Goal: Complete application form

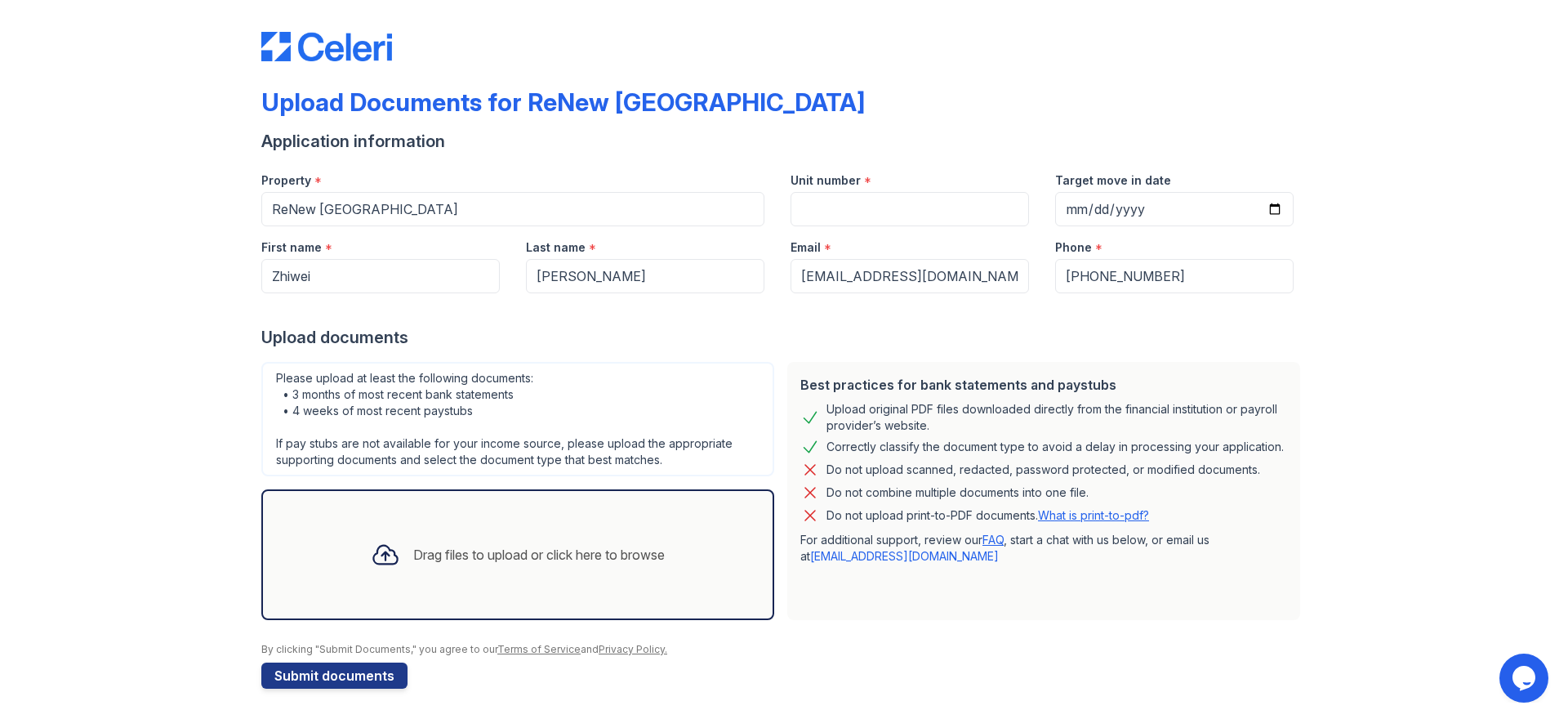
scroll to position [10, 0]
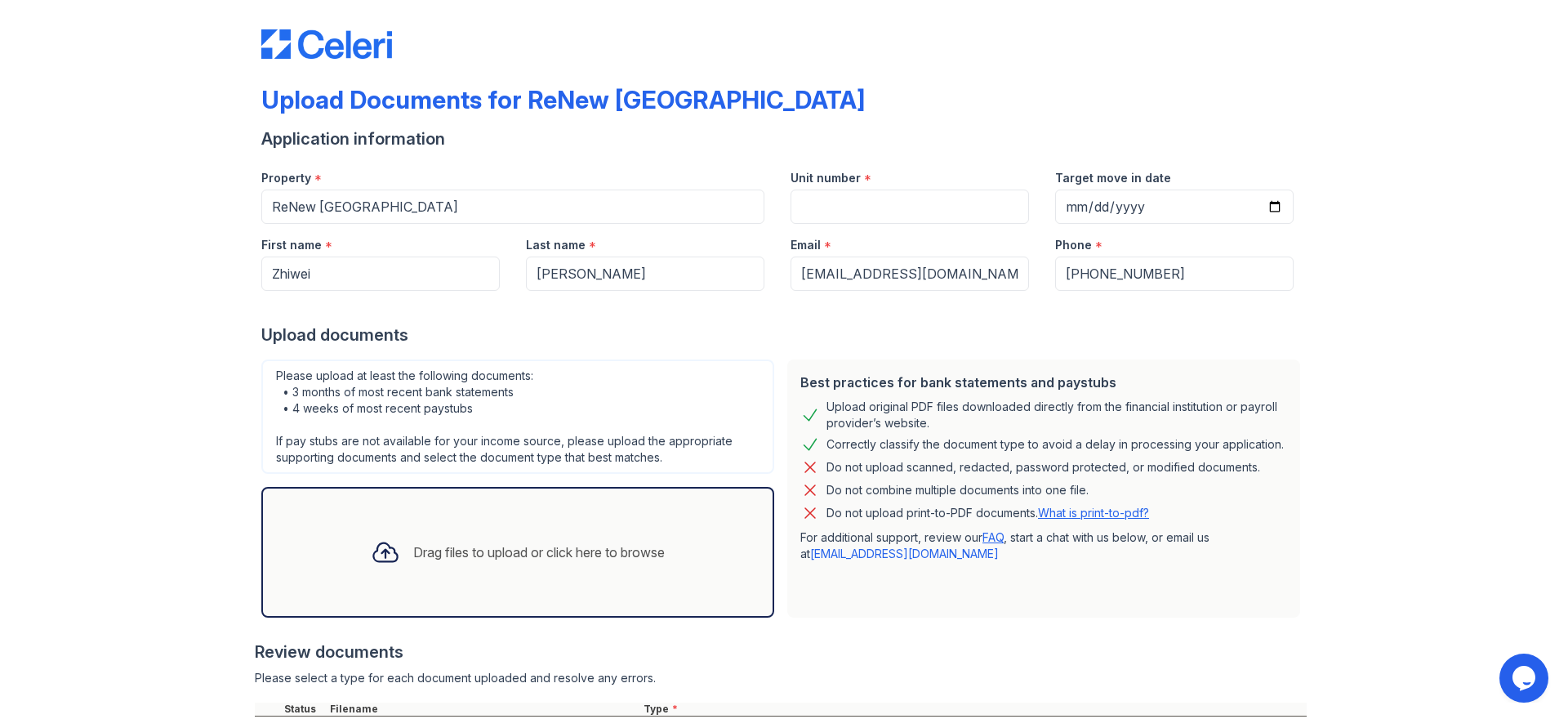
click at [628, 546] on div "Drag files to upload or click here to browse" at bounding box center [539, 552] width 252 height 20
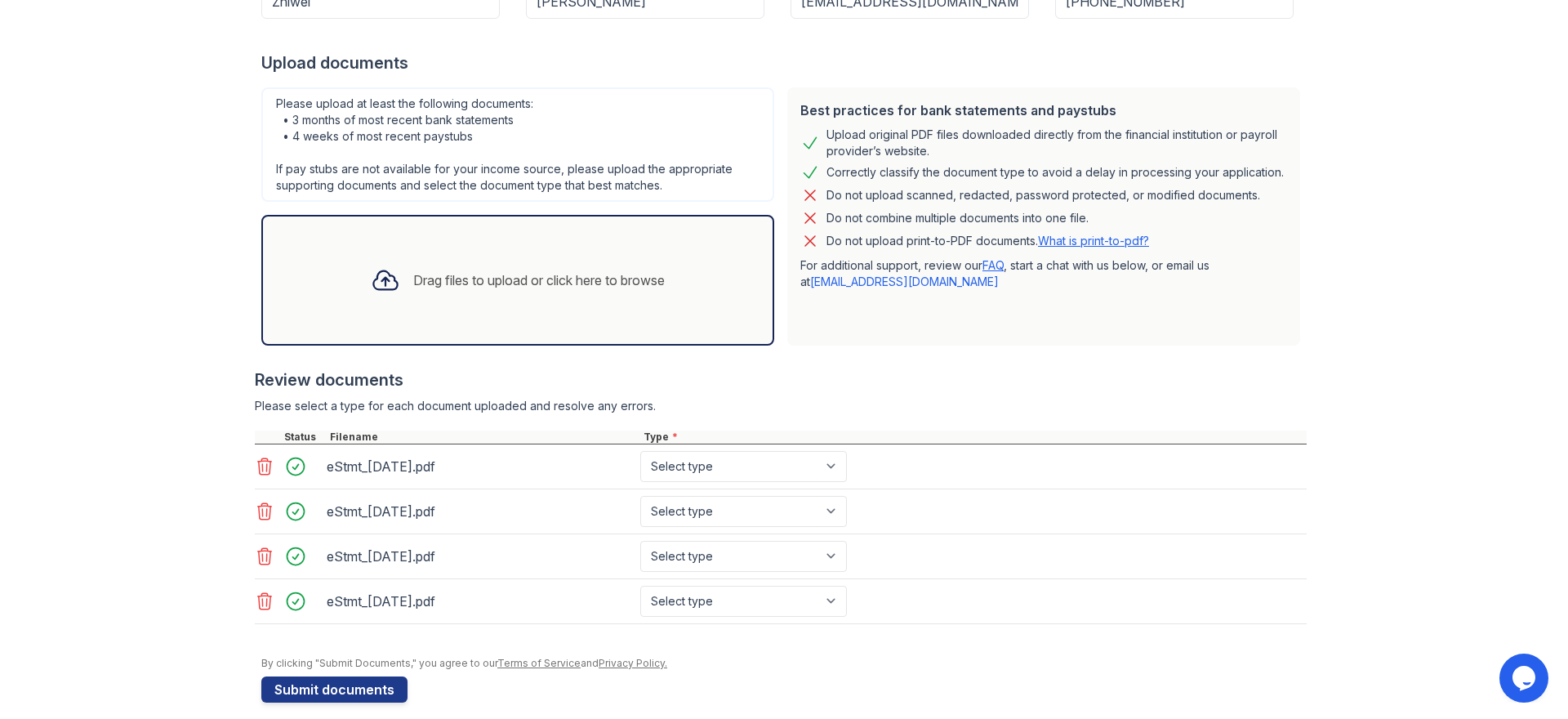
scroll to position [298, 0]
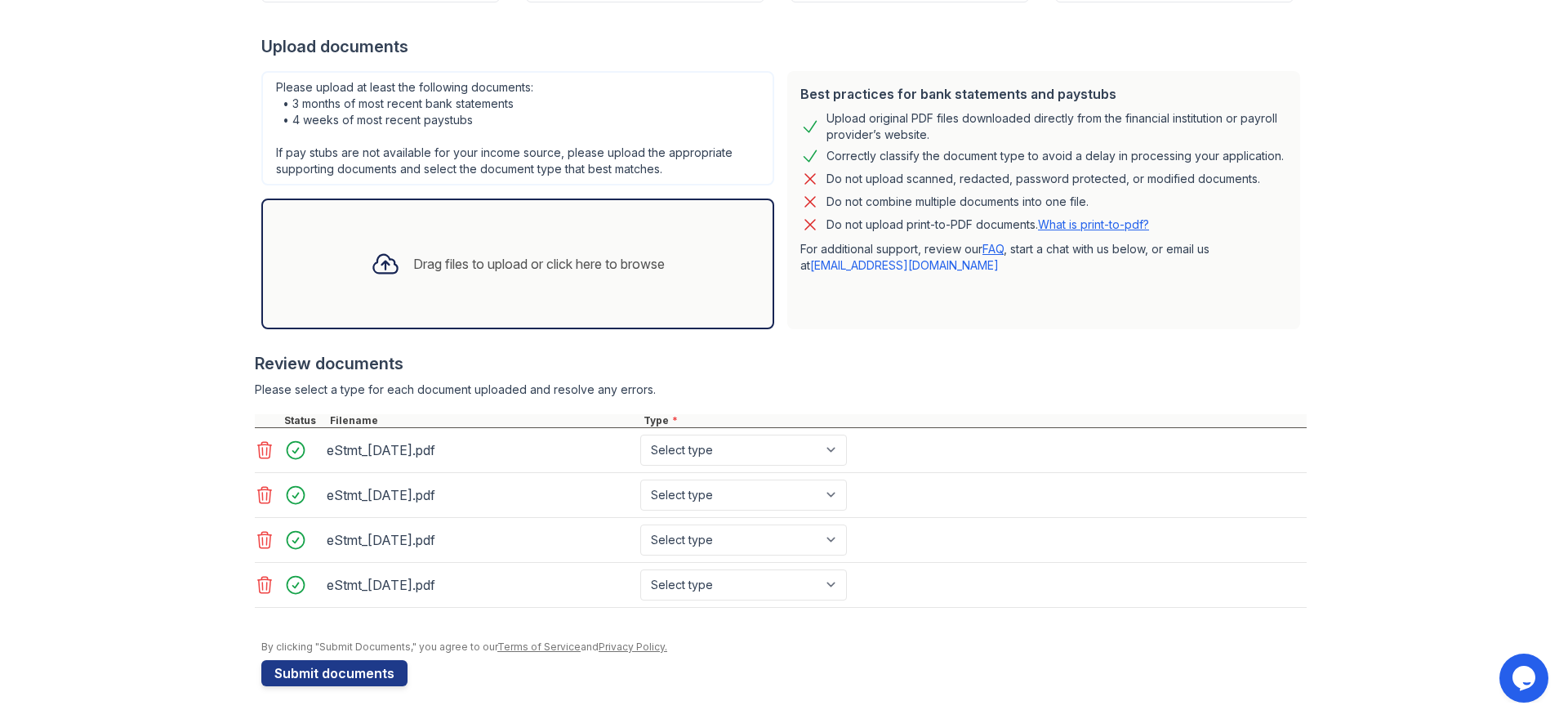
click at [255, 445] on icon at bounding box center [265, 450] width 20 height 20
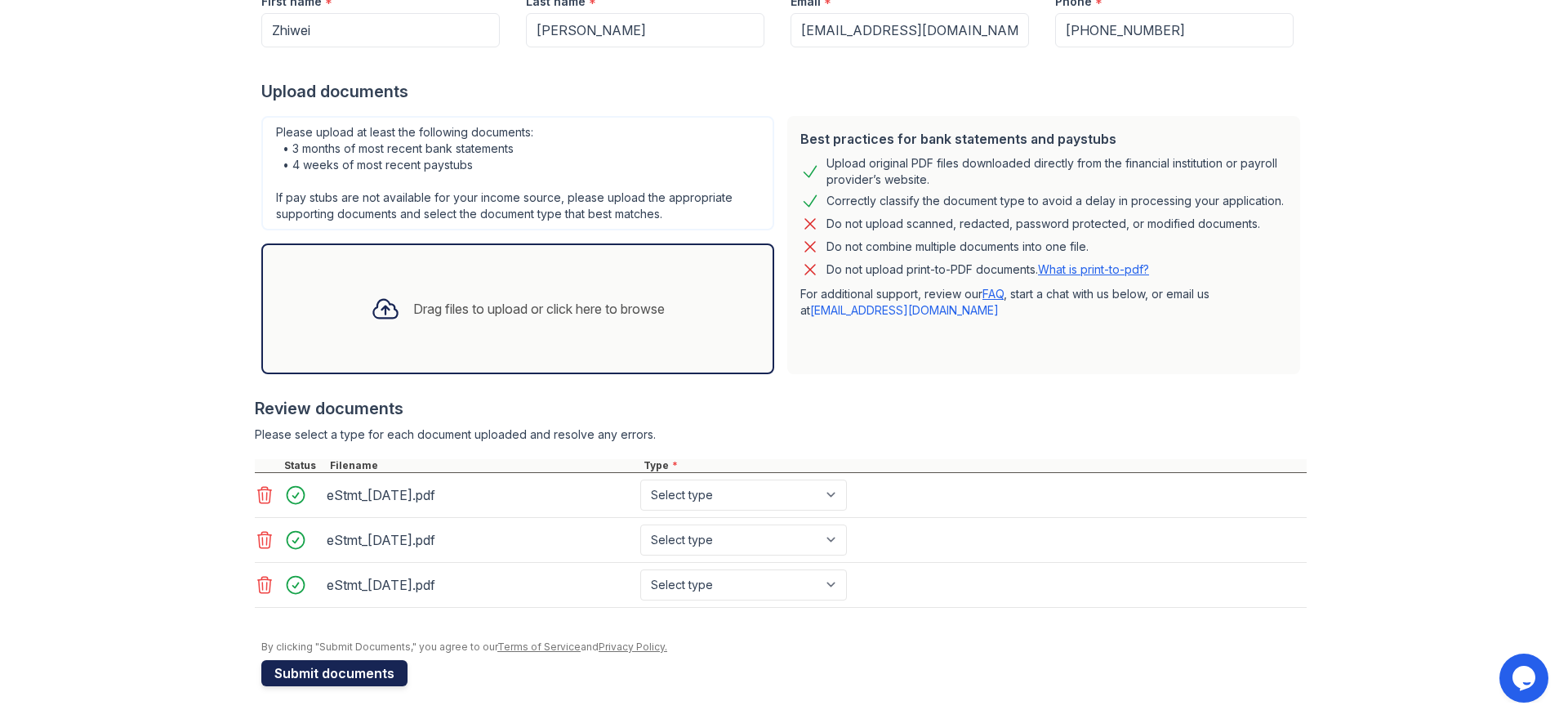
click at [353, 672] on button "Submit documents" at bounding box center [335, 673] width 146 height 26
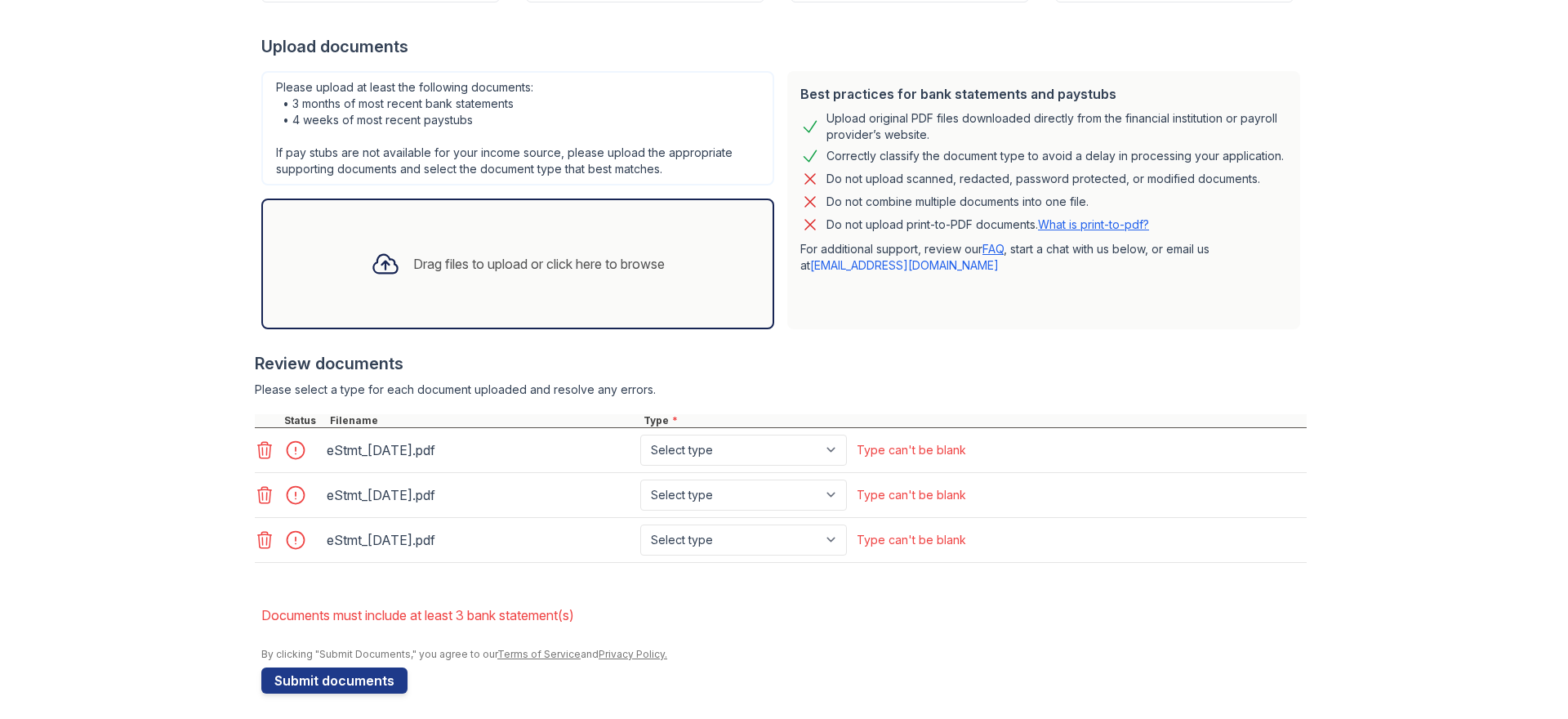
scroll to position [374, 0]
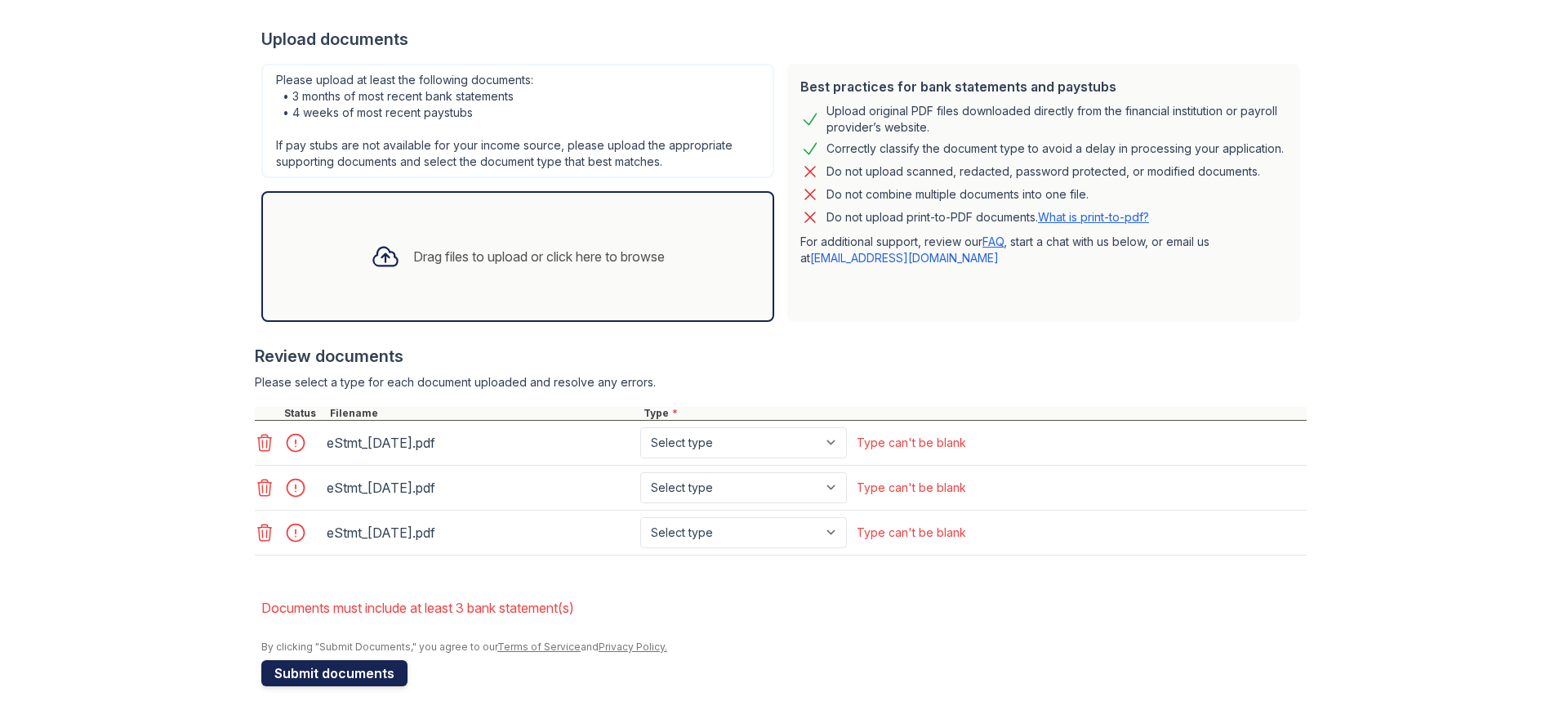
click at [362, 674] on button "Submit documents" at bounding box center [335, 673] width 146 height 26
click at [798, 439] on select "Select type Paystub Bank Statement Offer Letter Tax Documents Benefit Award Let…" at bounding box center [743, 443] width 207 height 31
select select "bank_statement"
click at [640, 428] on select "Select type Paystub Bank Statement Offer Letter Tax Documents Benefit Award Let…" at bounding box center [743, 443] width 207 height 31
click at [754, 495] on select "Select type Paystub Bank Statement Offer Letter Tax Documents Benefit Award Let…" at bounding box center [743, 487] width 207 height 31
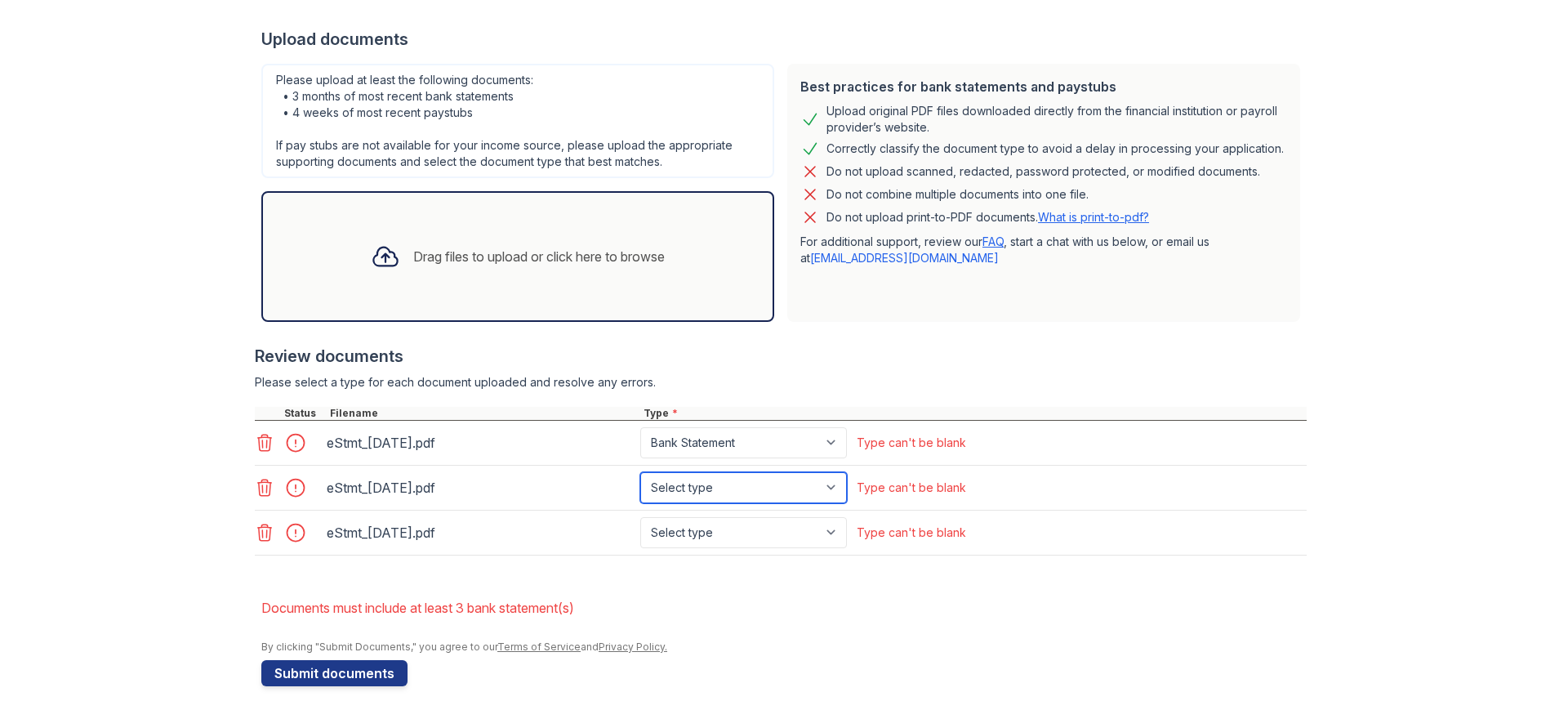
select select "bank_statement"
click at [640, 472] on select "Select type Paystub Bank Statement Offer Letter Tax Documents Benefit Award Let…" at bounding box center [743, 487] width 207 height 31
click at [735, 534] on select "Select type Paystub Bank Statement Offer Letter Tax Documents Benefit Award Let…" at bounding box center [743, 532] width 207 height 31
select select "bank_statement"
click at [640, 517] on select "Select type Paystub Bank Statement Offer Letter Tax Documents Benefit Award Let…" at bounding box center [743, 532] width 207 height 31
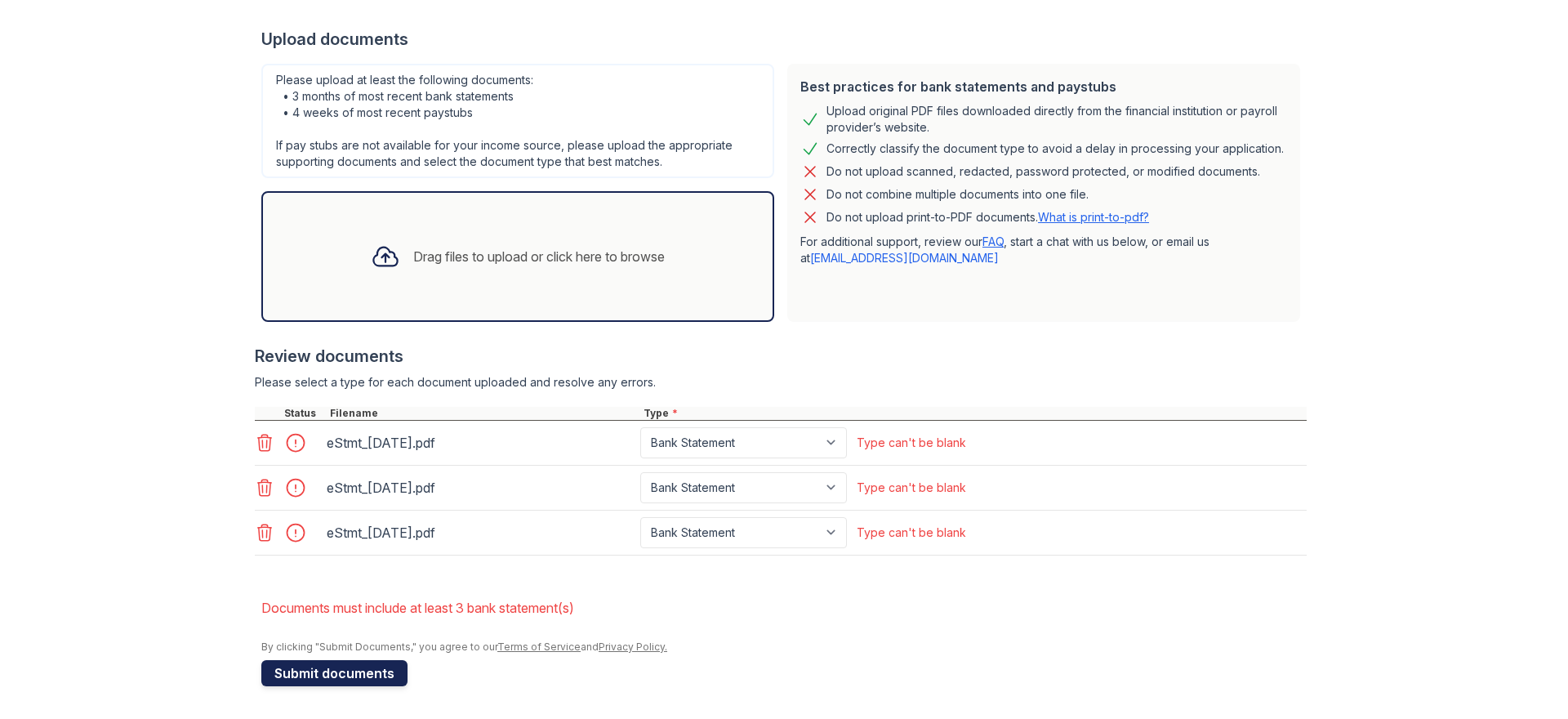
click at [329, 671] on button "Submit documents" at bounding box center [335, 673] width 146 height 26
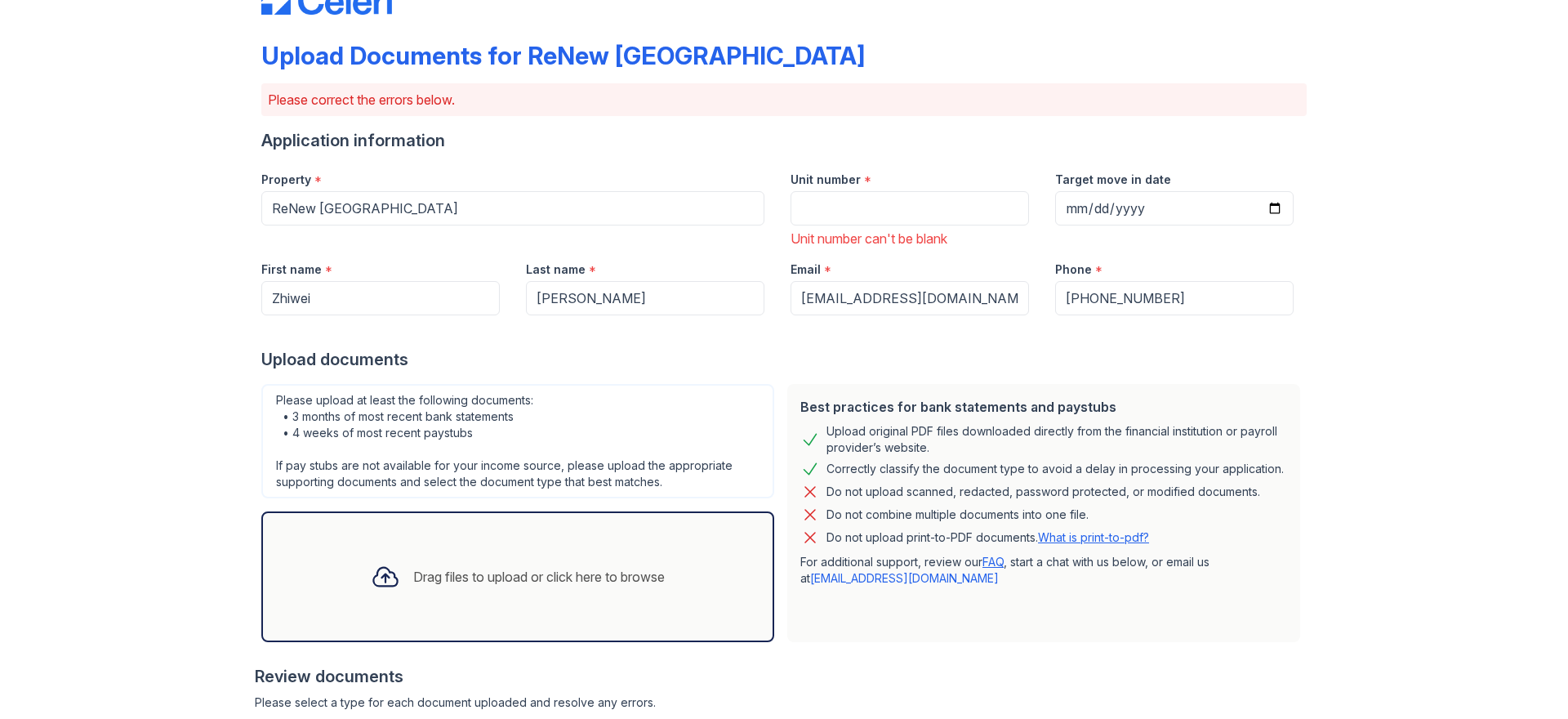
scroll to position [81, 0]
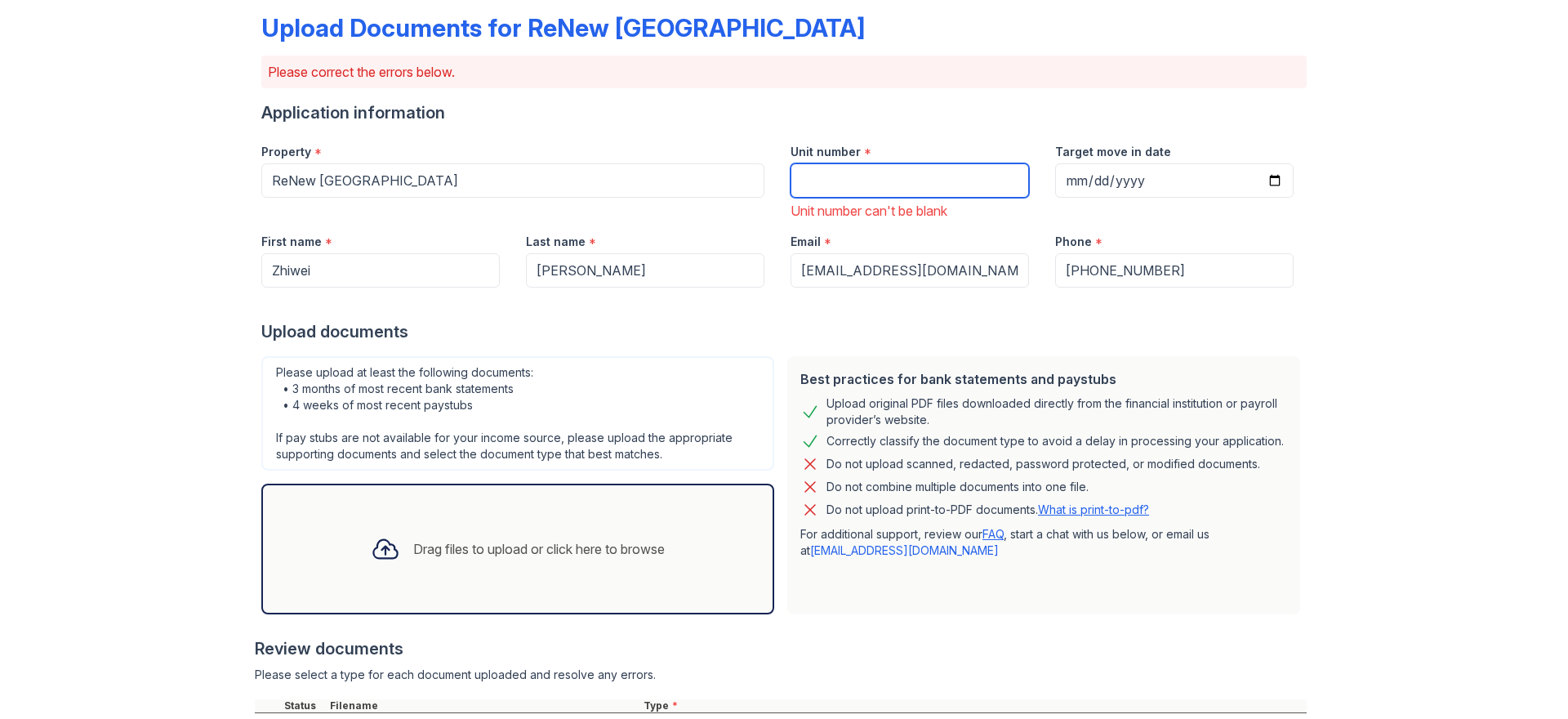
click at [845, 191] on input "Unit number" at bounding box center [909, 180] width 238 height 34
type input "301"
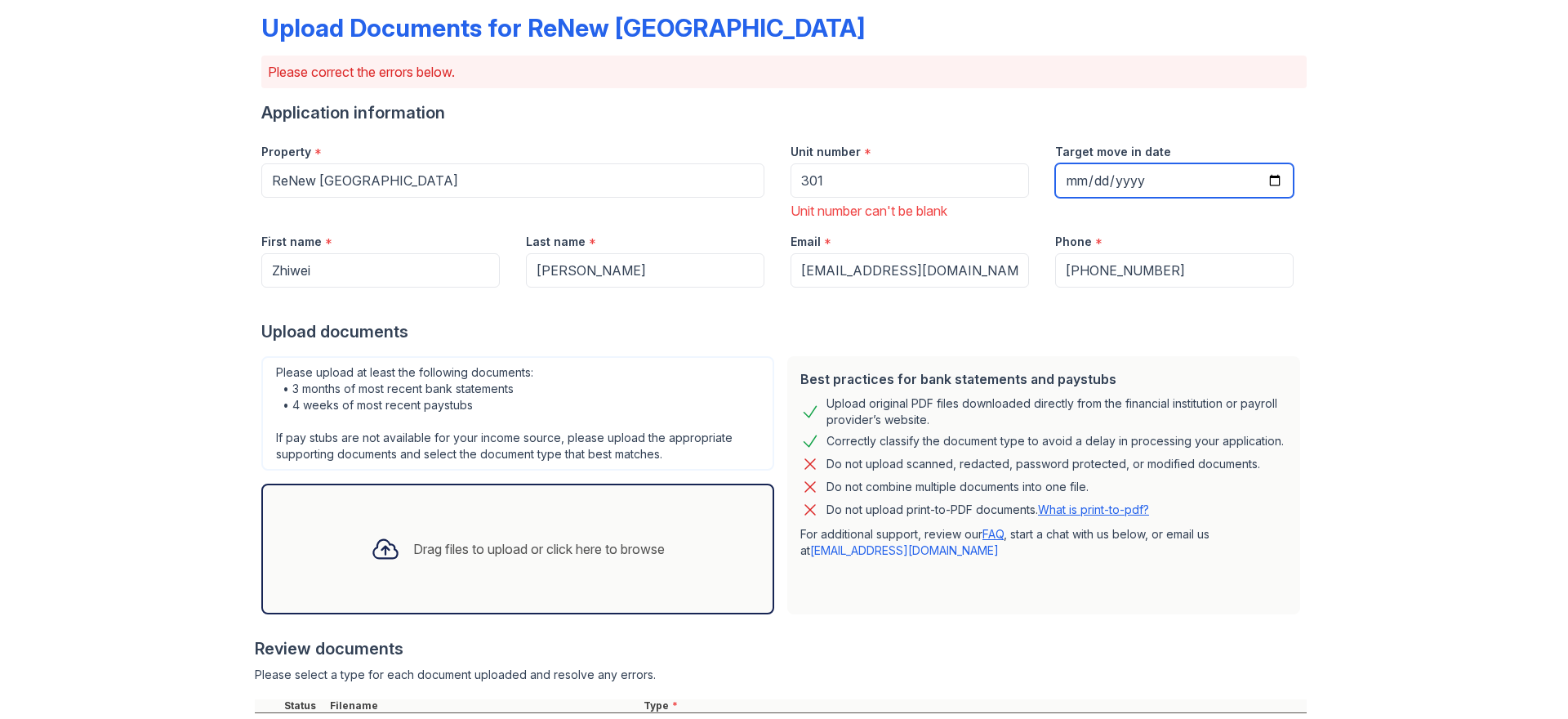
click at [1082, 187] on input "Target move in date" at bounding box center [1174, 180] width 238 height 34
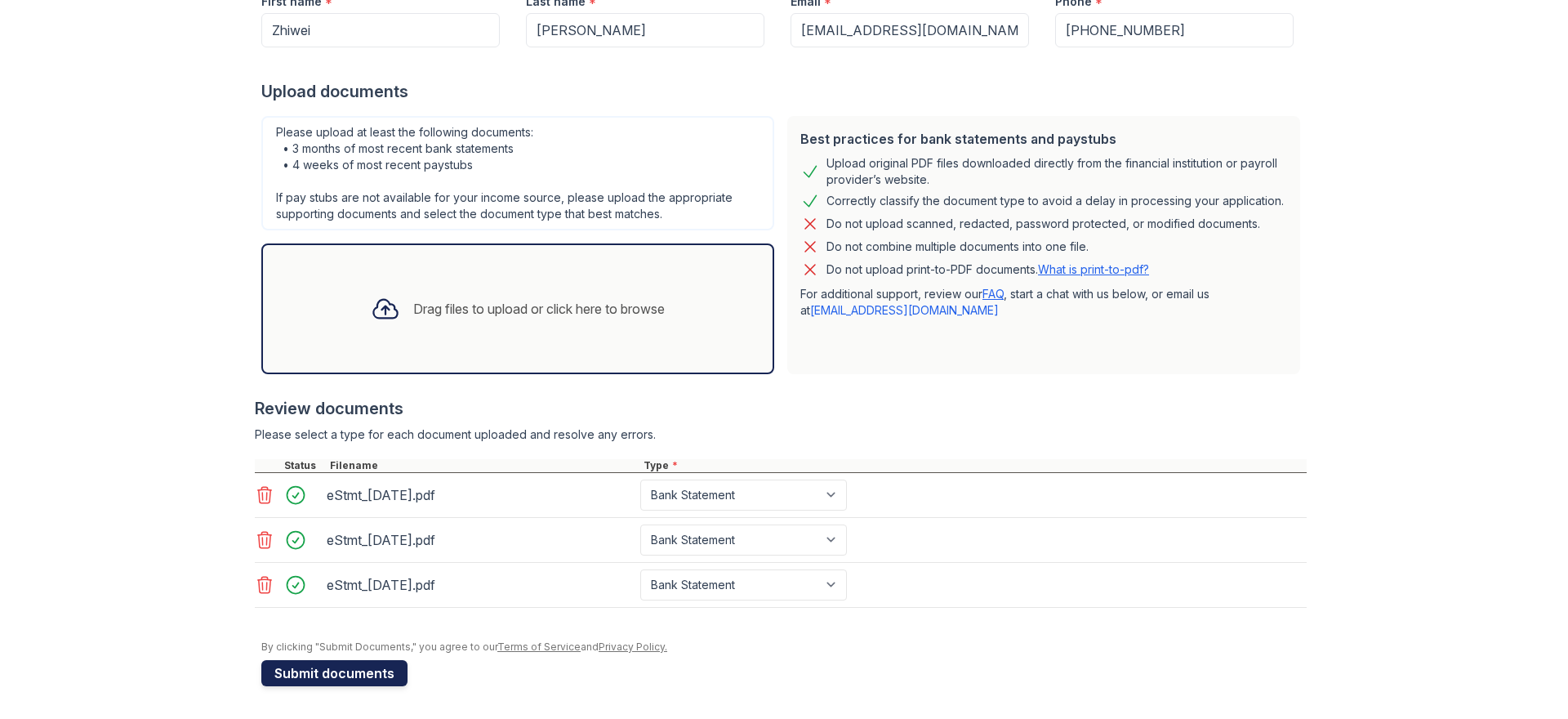
click at [334, 675] on button "Submit documents" at bounding box center [335, 673] width 146 height 26
